Goal: Task Accomplishment & Management: Manage account settings

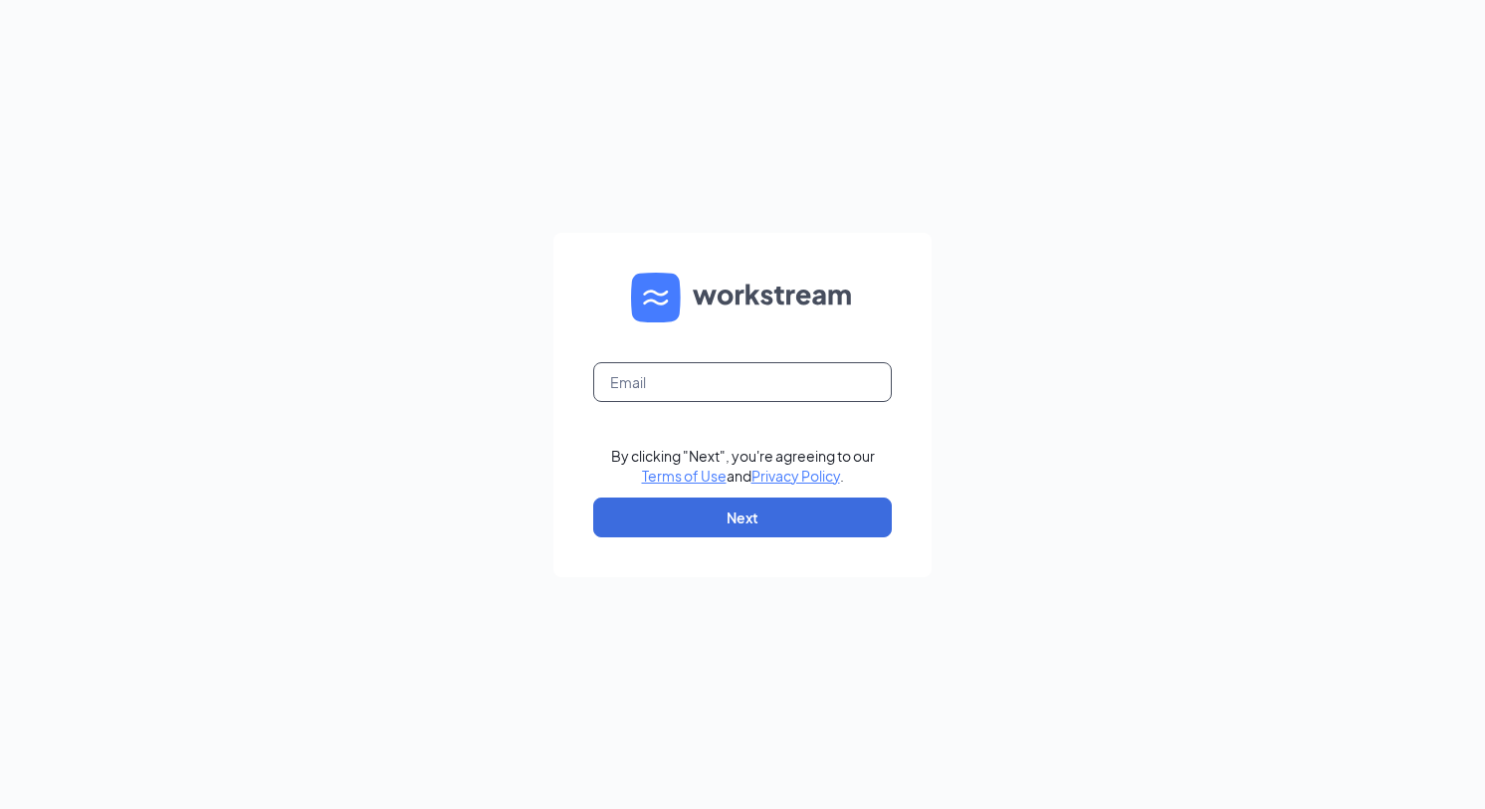
click at [760, 394] on input "text" at bounding box center [742, 382] width 299 height 40
type input "[EMAIL_ADDRESS][DOMAIN_NAME]"
click at [795, 553] on form "[EMAIL_ADDRESS][DOMAIN_NAME] By clicking "Next", you're agreeing to our Terms o…" at bounding box center [742, 405] width 378 height 344
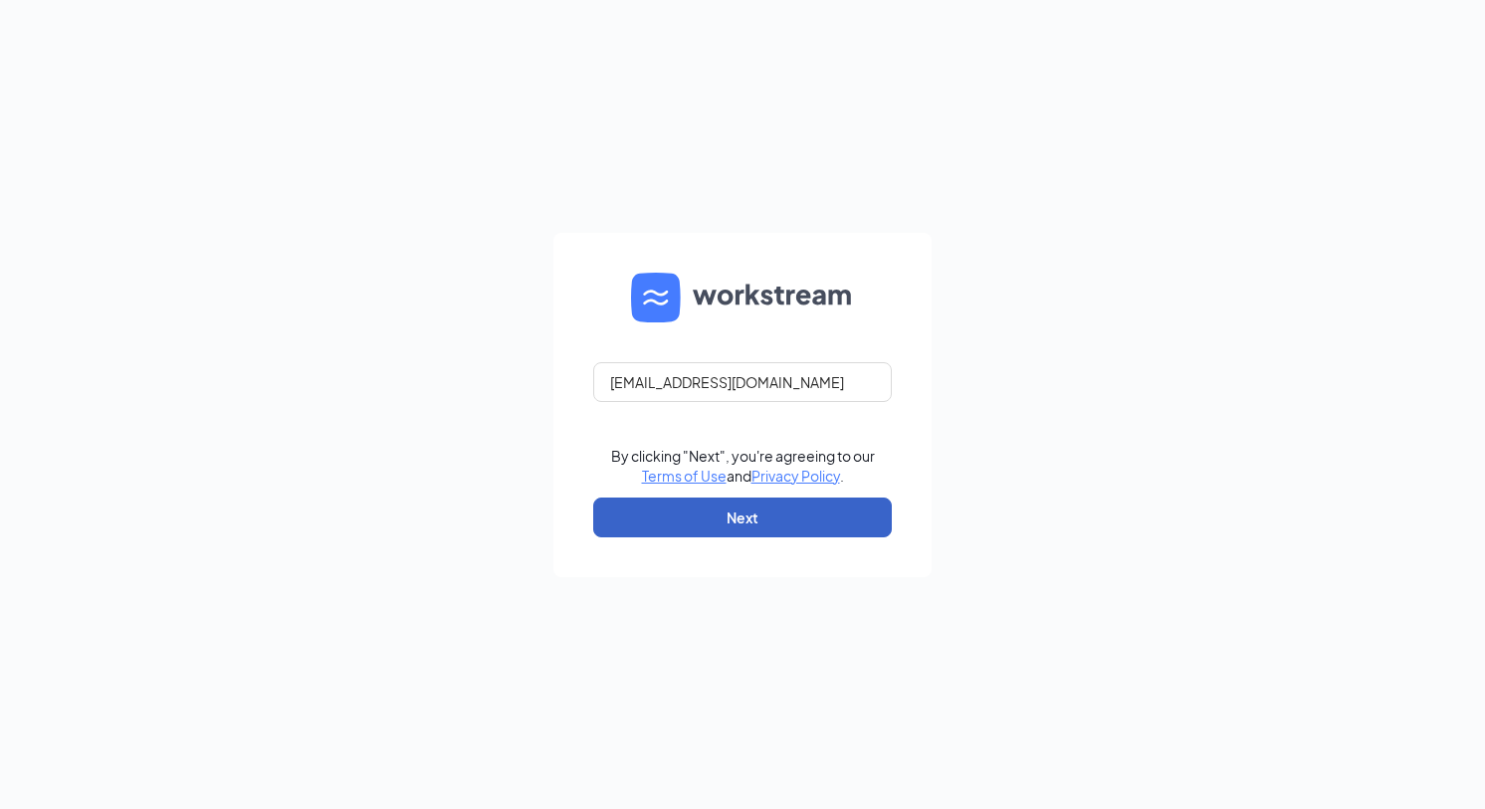
click at [789, 515] on button "Next" at bounding box center [742, 518] width 299 height 40
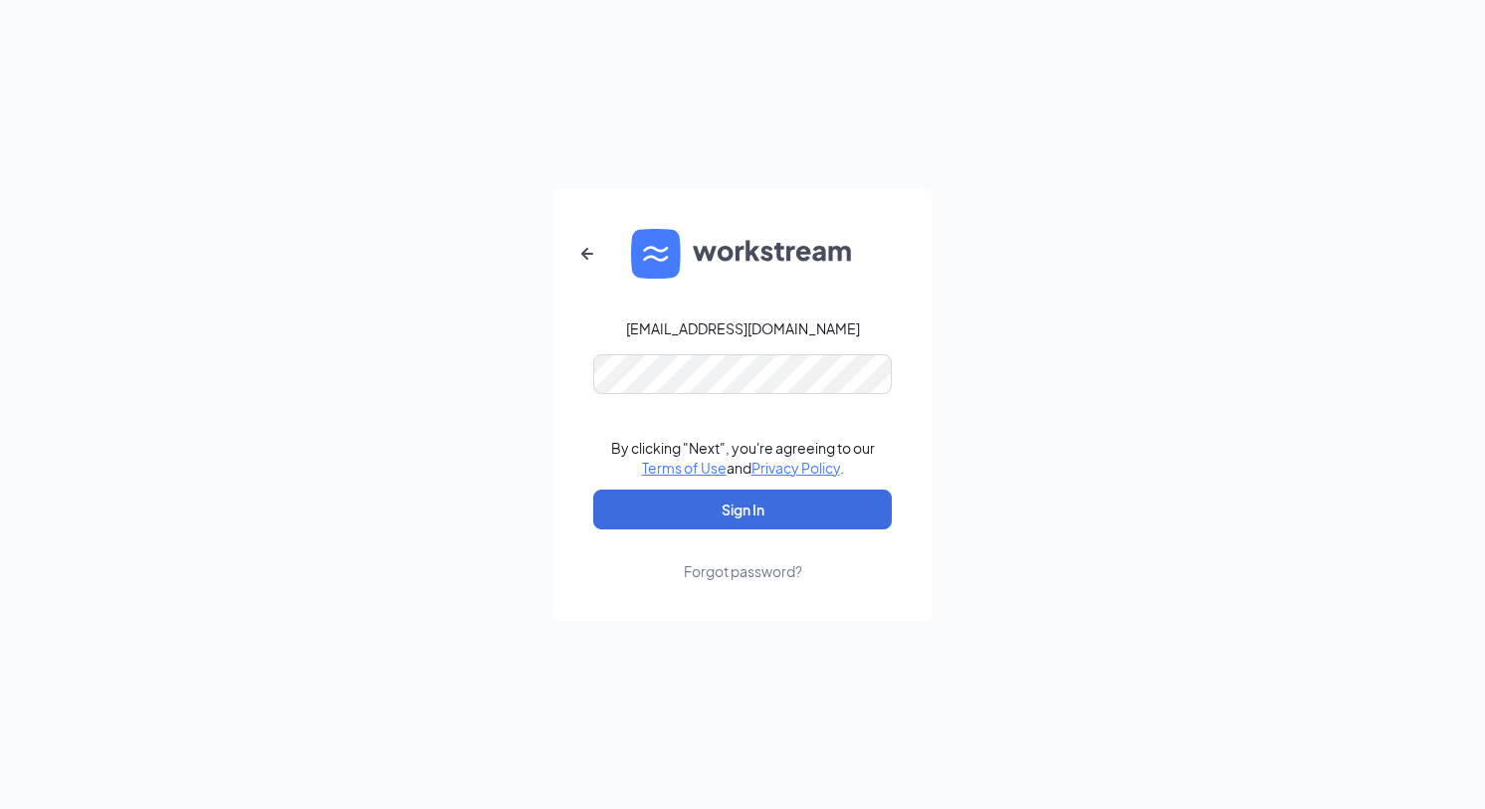
click at [787, 396] on form "[EMAIL_ADDRESS][DOMAIN_NAME] By clicking "Next", you're agreeing to our Terms o…" at bounding box center [742, 405] width 378 height 432
click at [774, 487] on form "[EMAIL_ADDRESS][DOMAIN_NAME] By clicking "Next", you're agreeing to our Terms o…" at bounding box center [742, 405] width 378 height 432
click at [774, 491] on form "[EMAIL_ADDRESS][DOMAIN_NAME] By clicking "Next", you're agreeing to our Terms o…" at bounding box center [742, 405] width 378 height 432
click at [790, 495] on button "Sign In" at bounding box center [742, 510] width 299 height 40
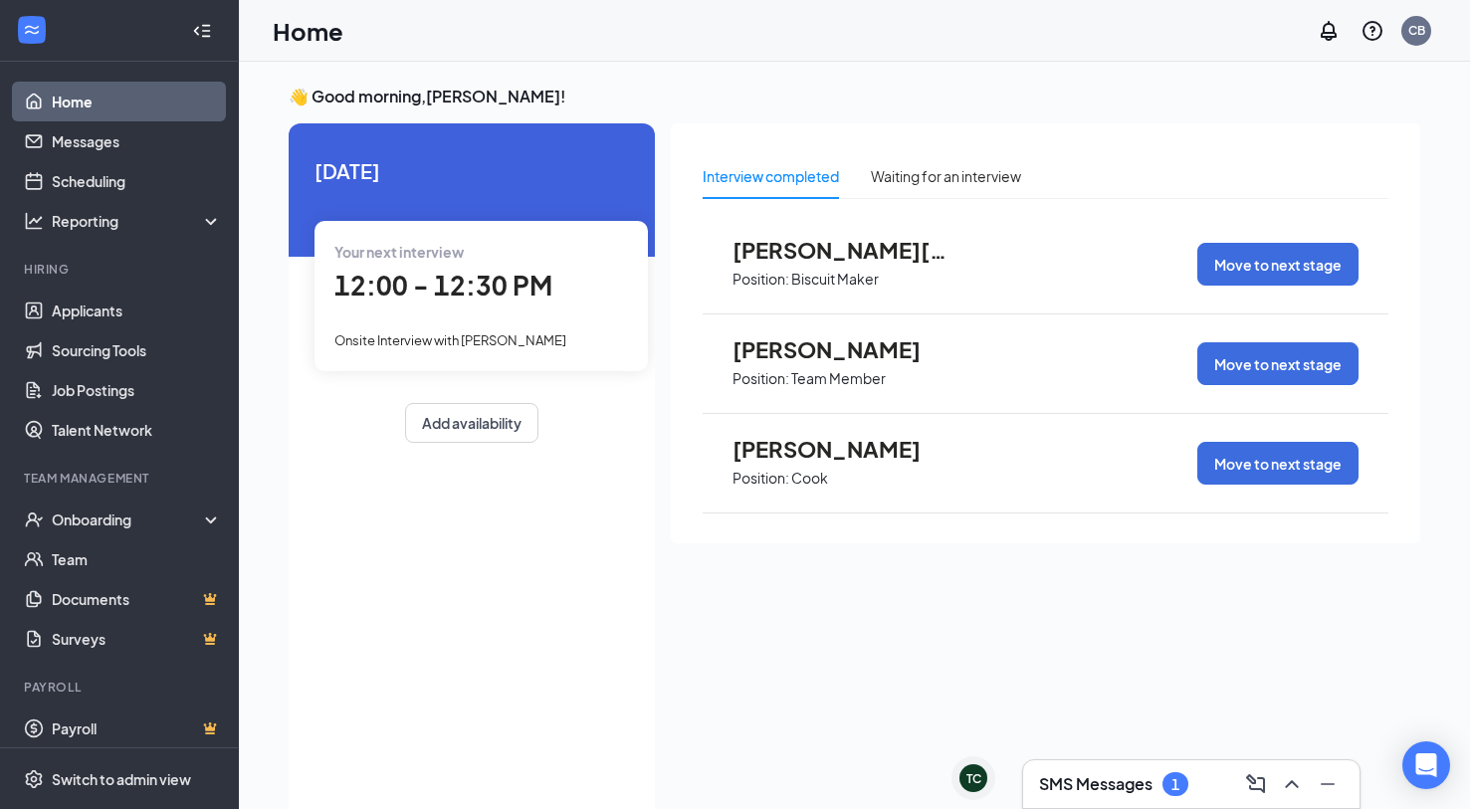
click at [507, 291] on span "12:00 - 12:30 PM" at bounding box center [443, 285] width 218 height 33
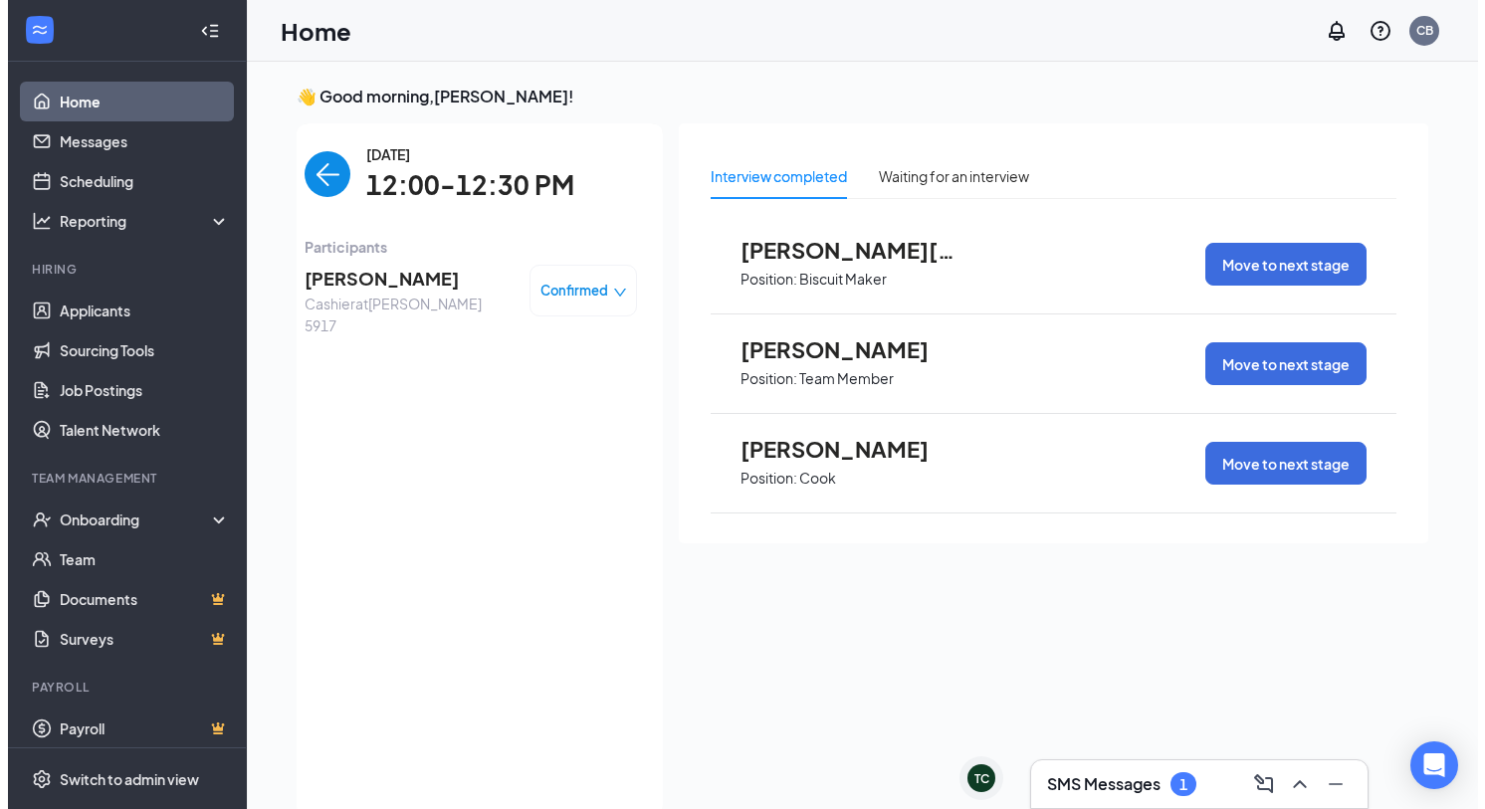
scroll to position [8, 0]
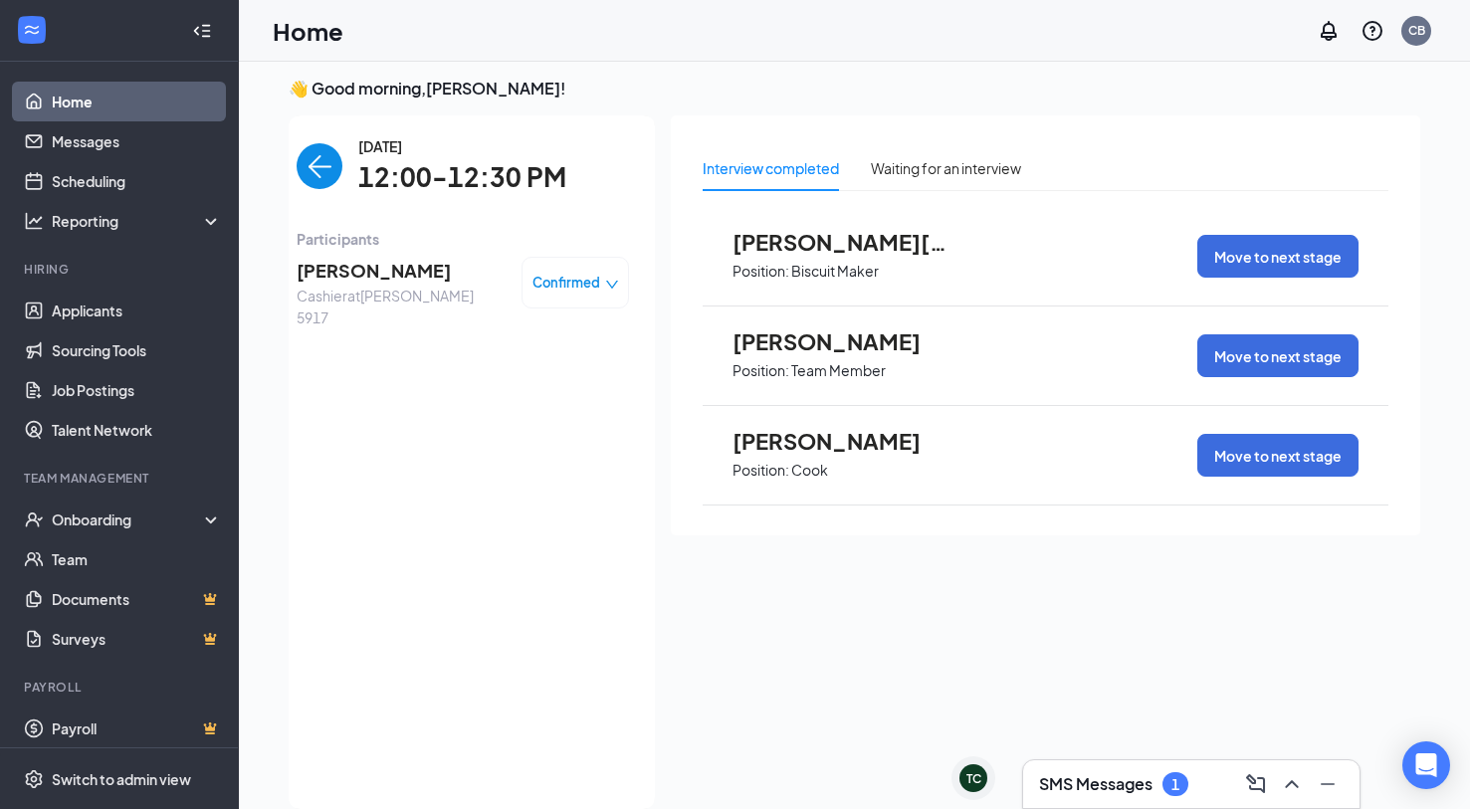
click at [364, 264] on span "[PERSON_NAME]" at bounding box center [401, 271] width 209 height 28
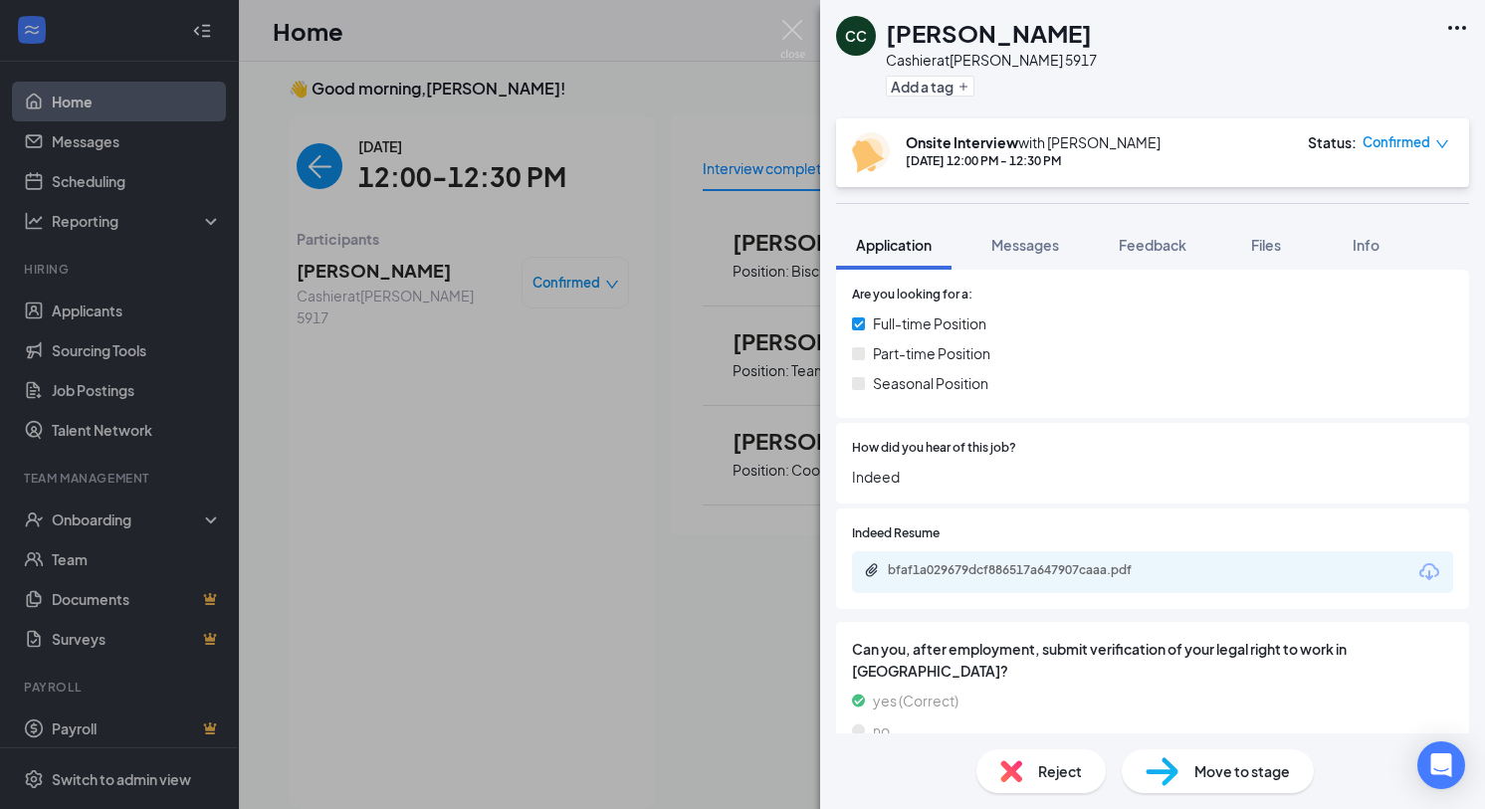
scroll to position [995, 0]
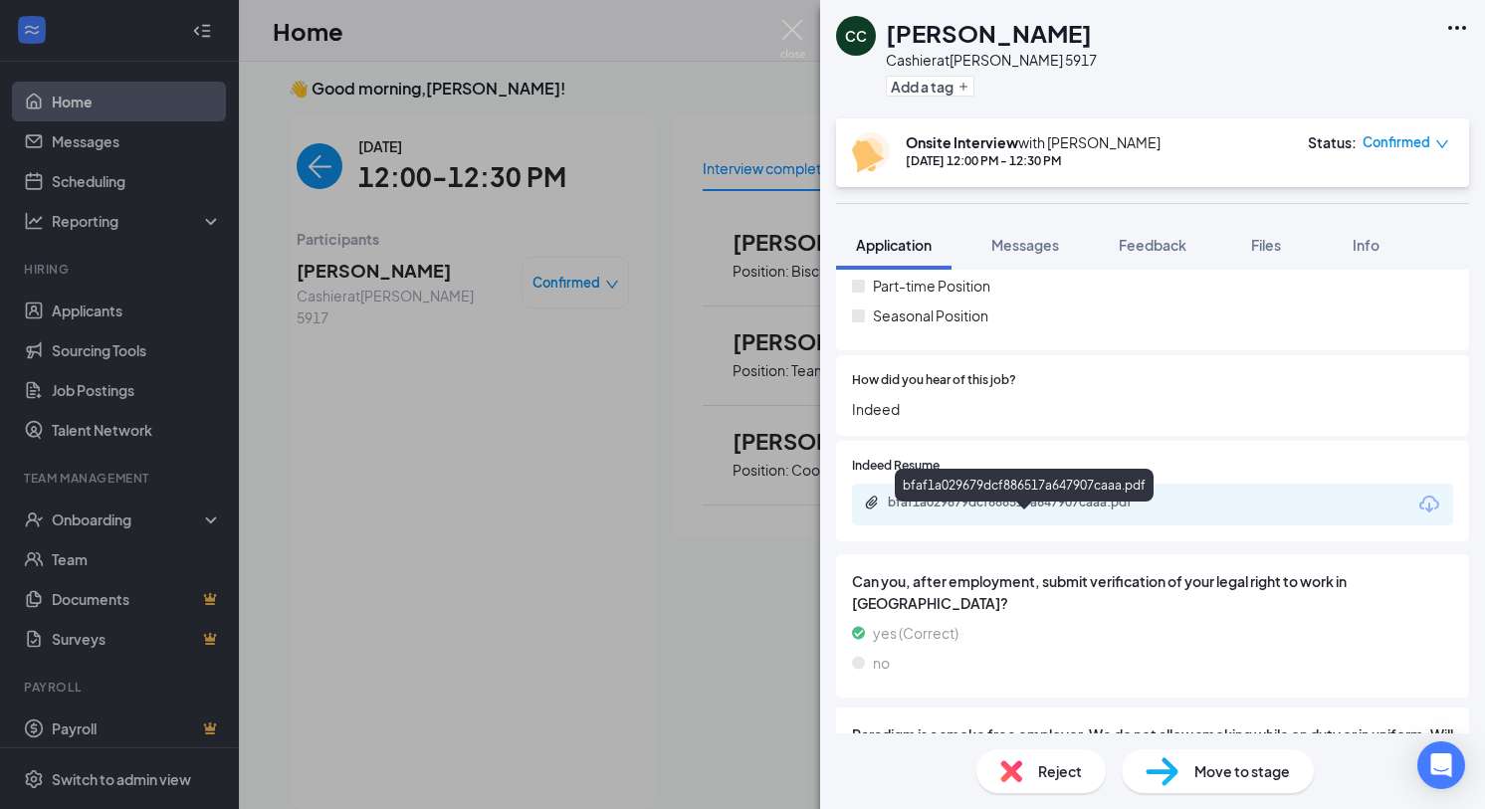
click at [903, 510] on div "bfaf1a029679dcf886517a647907caaa.pdf" at bounding box center [1027, 503] width 279 height 16
